Goal: Transaction & Acquisition: Purchase product/service

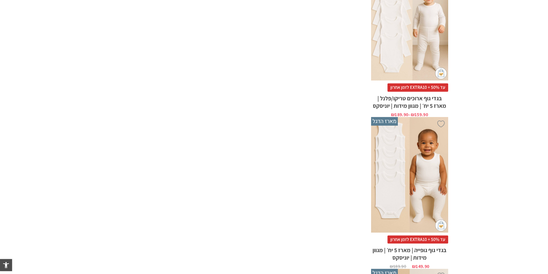
scroll to position [1898, 0]
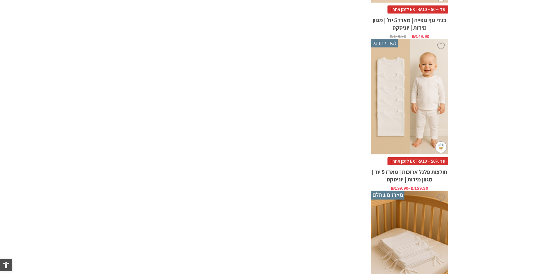
click at [417, 116] on div "x בחירת מידה 12-18m 18-24m 24-30m 2-5-4-שנים 4-6y 6-8-שנים 8-10y" at bounding box center [409, 97] width 77 height 116
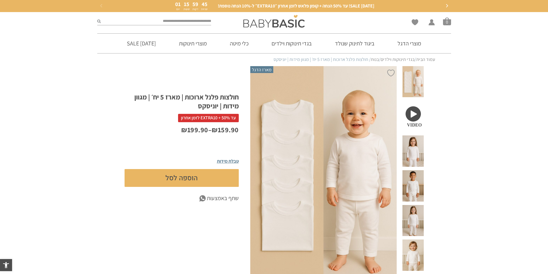
click at [228, 159] on span "טבלת מידות" at bounding box center [228, 161] width 22 height 6
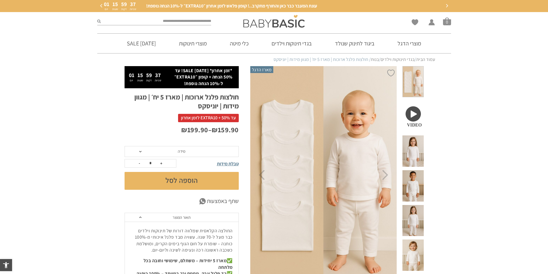
click at [227, 163] on span "טבלת מידות" at bounding box center [228, 164] width 22 height 6
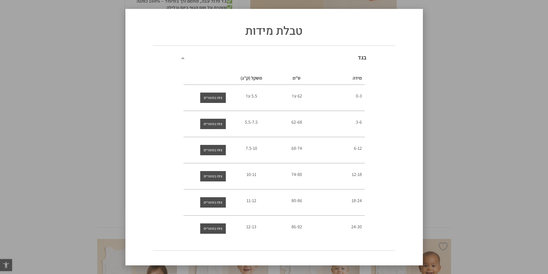
scroll to position [345, 0]
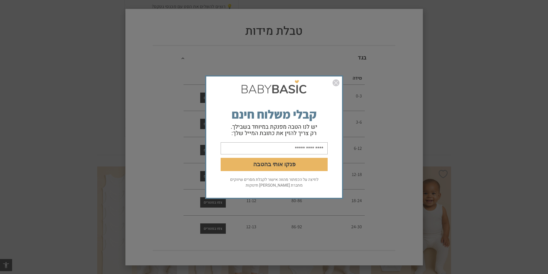
click at [493, 57] on div "פנקו אותי בהטבה לחיצה על הכפתור מהווה אישור לקבלת מסרים שיווקים מחברת אריה בגדי…" at bounding box center [274, 137] width 548 height 274
